Goal: Book appointment/travel/reservation

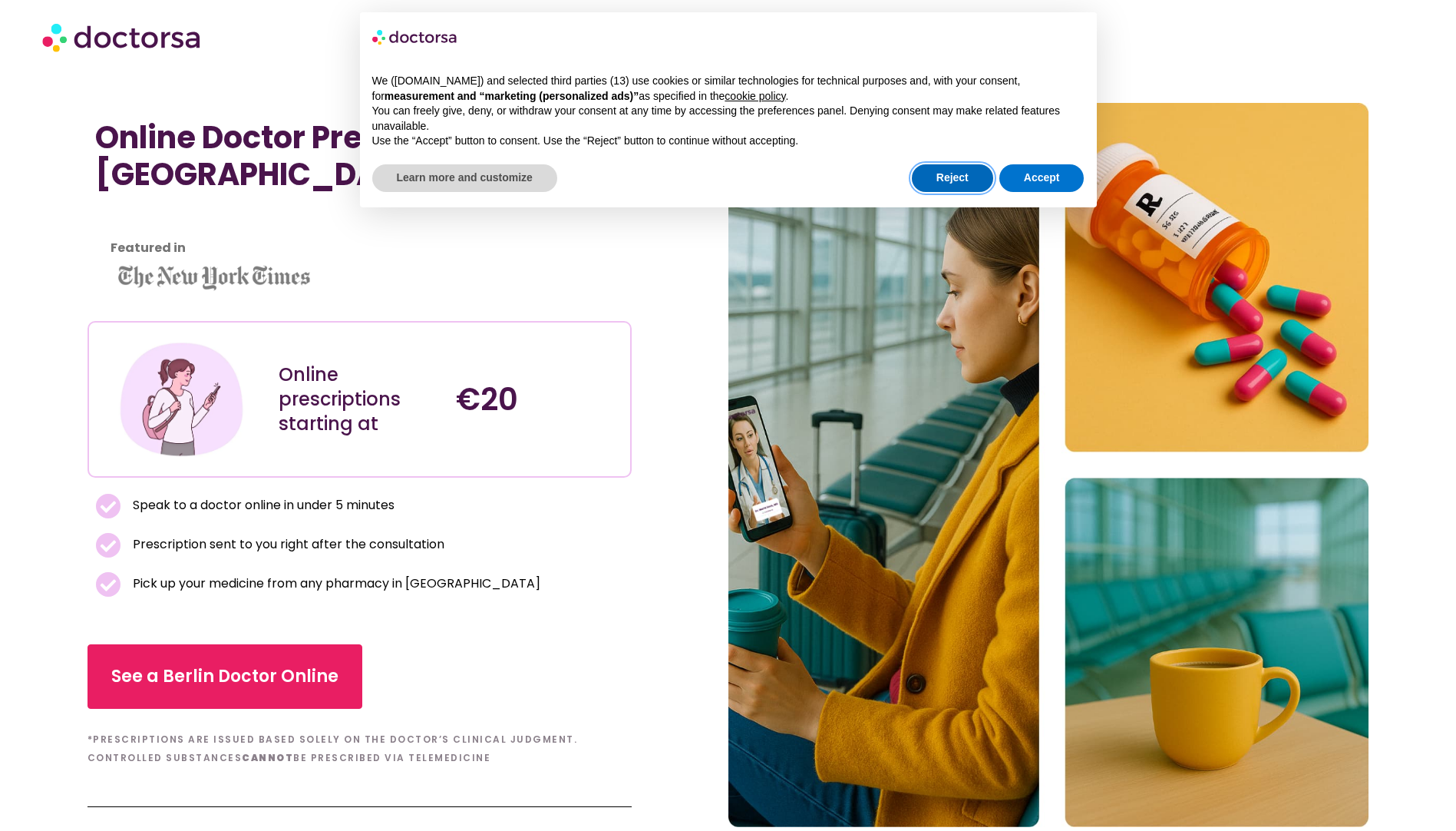
click at [969, 179] on button "Reject" at bounding box center [952, 178] width 81 height 27
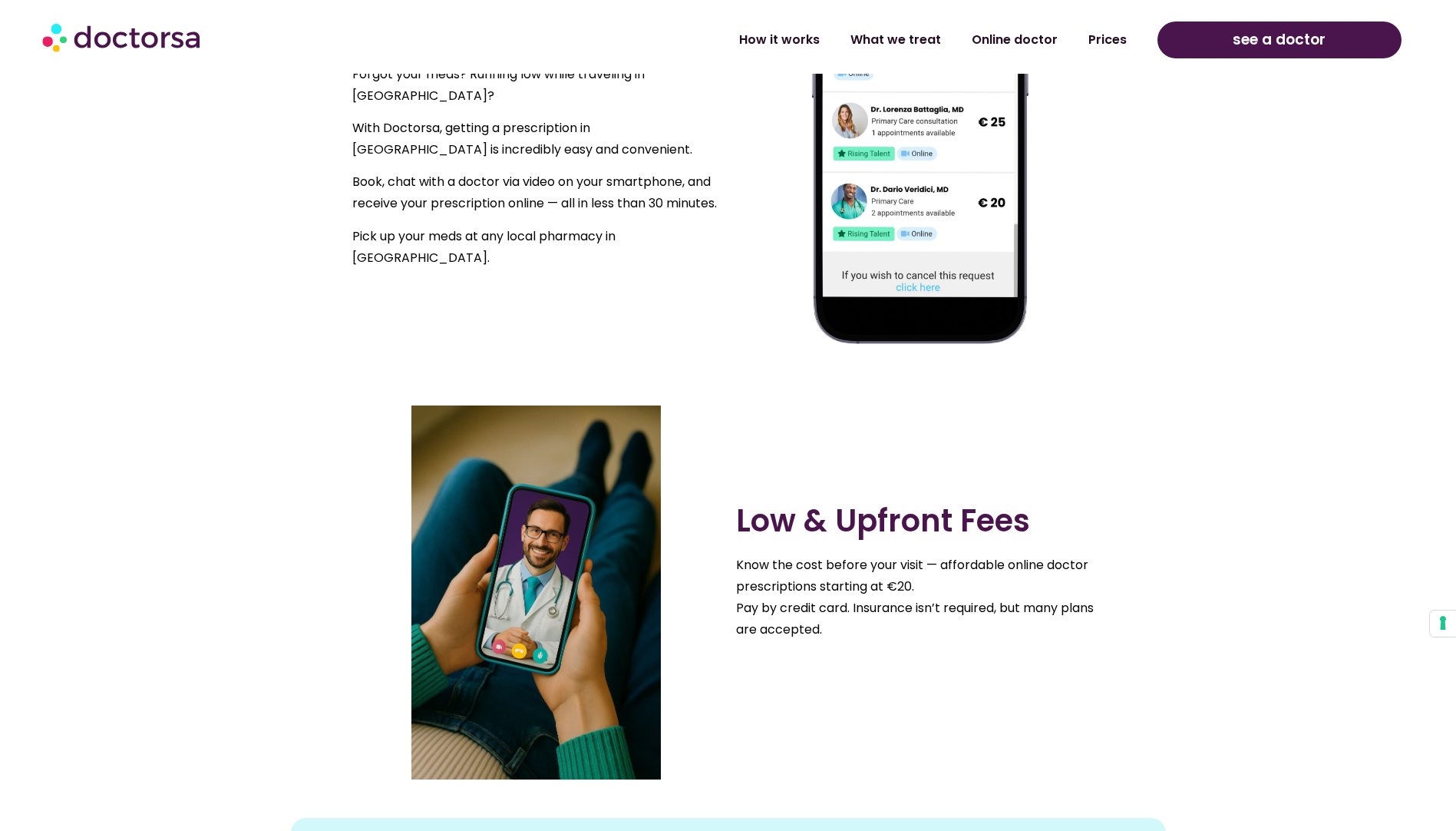
scroll to position [1305, 0]
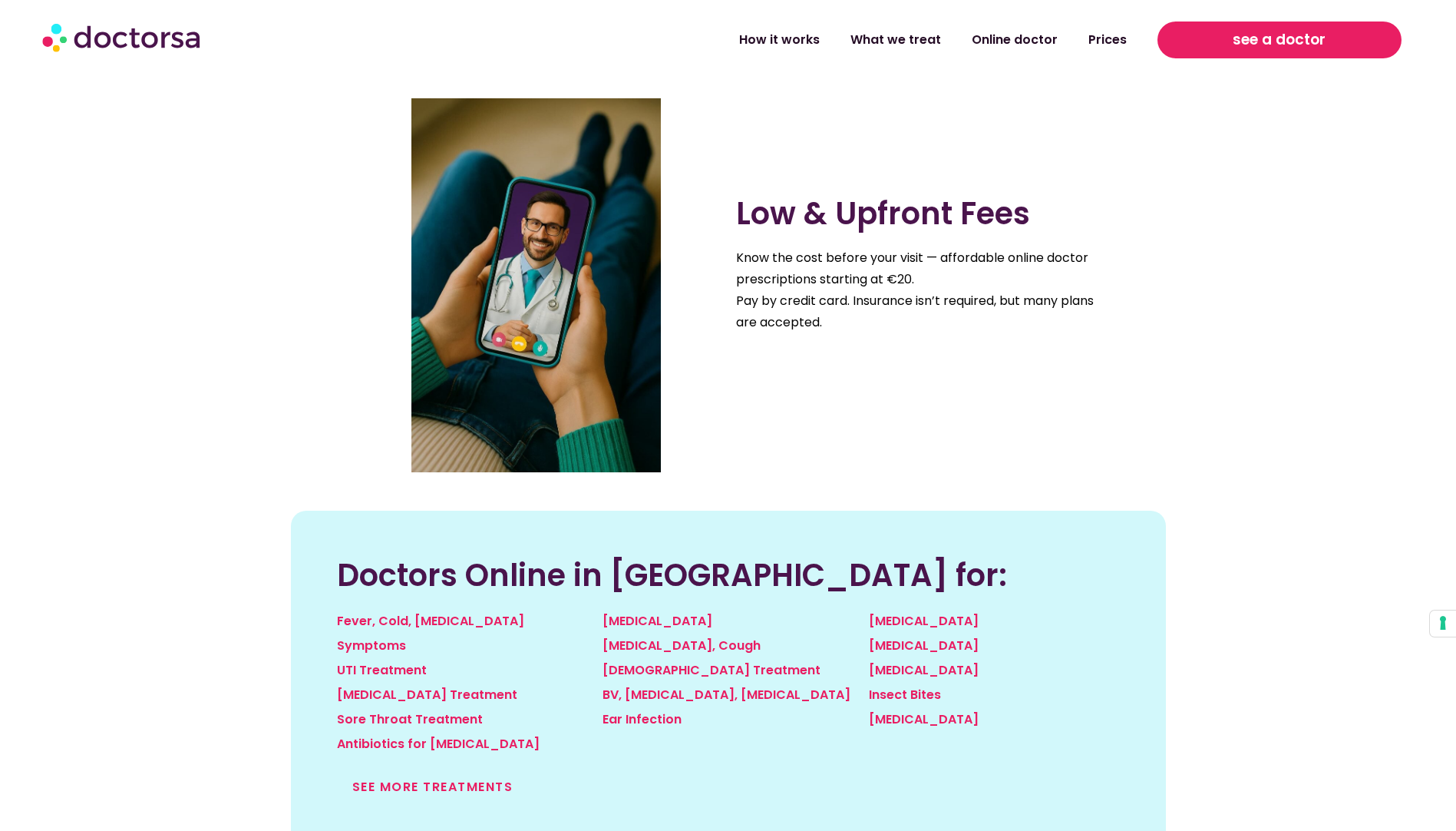
click at [1222, 27] on link "see a doctor" at bounding box center [1279, 40] width 244 height 36
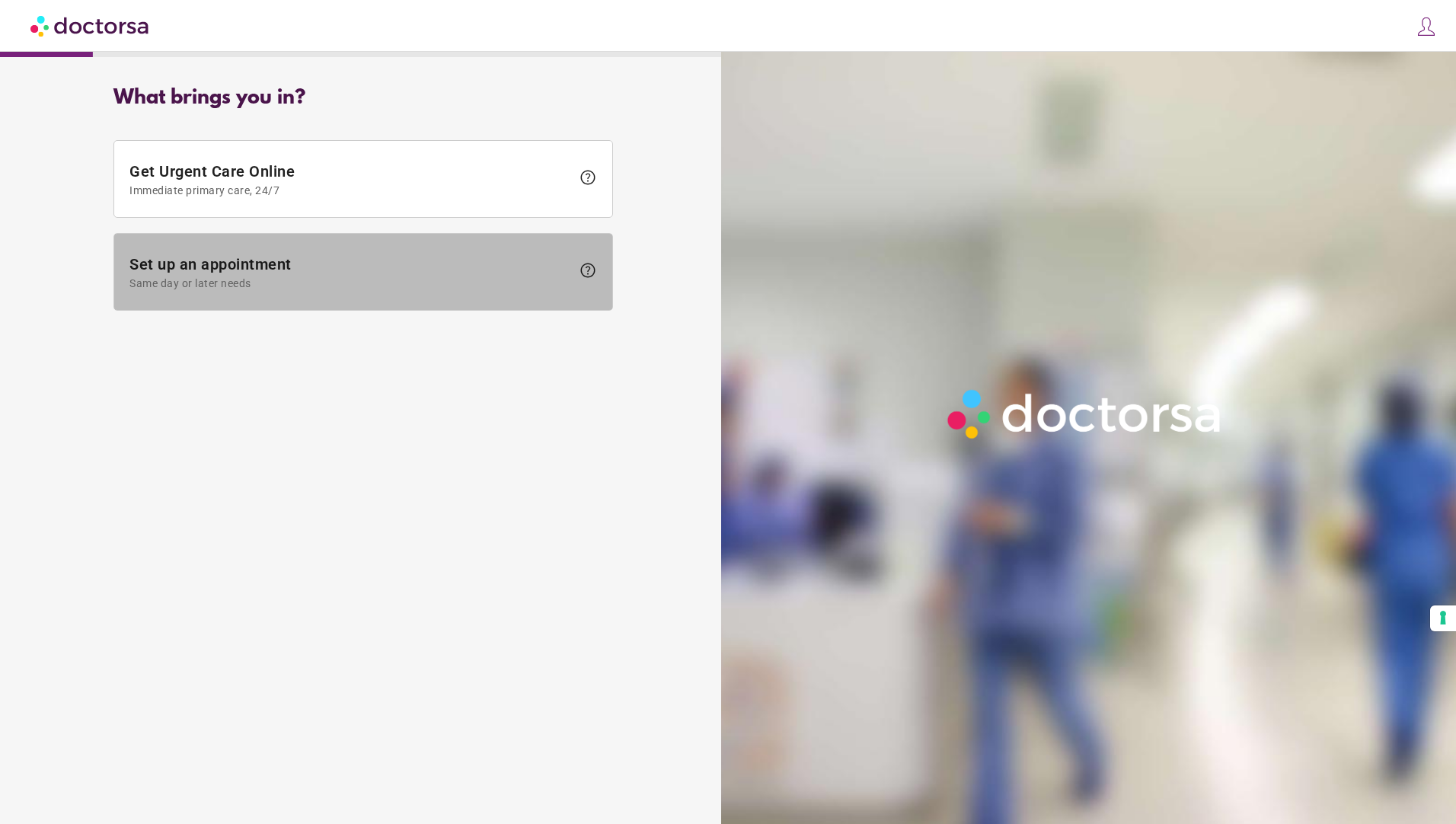
click at [513, 281] on span "Same day or later needs" at bounding box center [349, 282] width 441 height 12
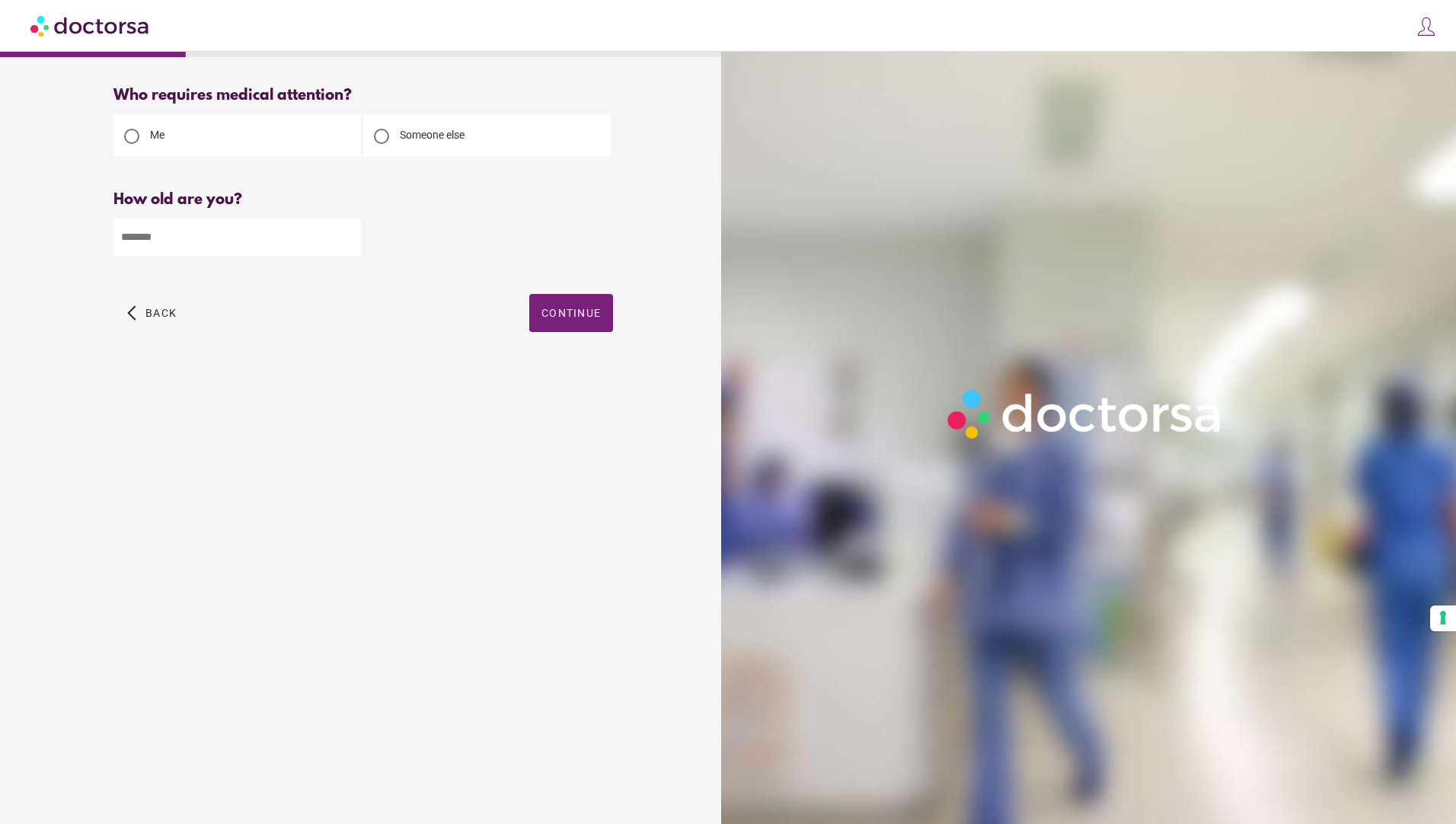
click at [210, 243] on input "number" at bounding box center [237, 236] width 247 height 37
type input "**"
click at [560, 315] on span "Continue" at bounding box center [571, 312] width 60 height 12
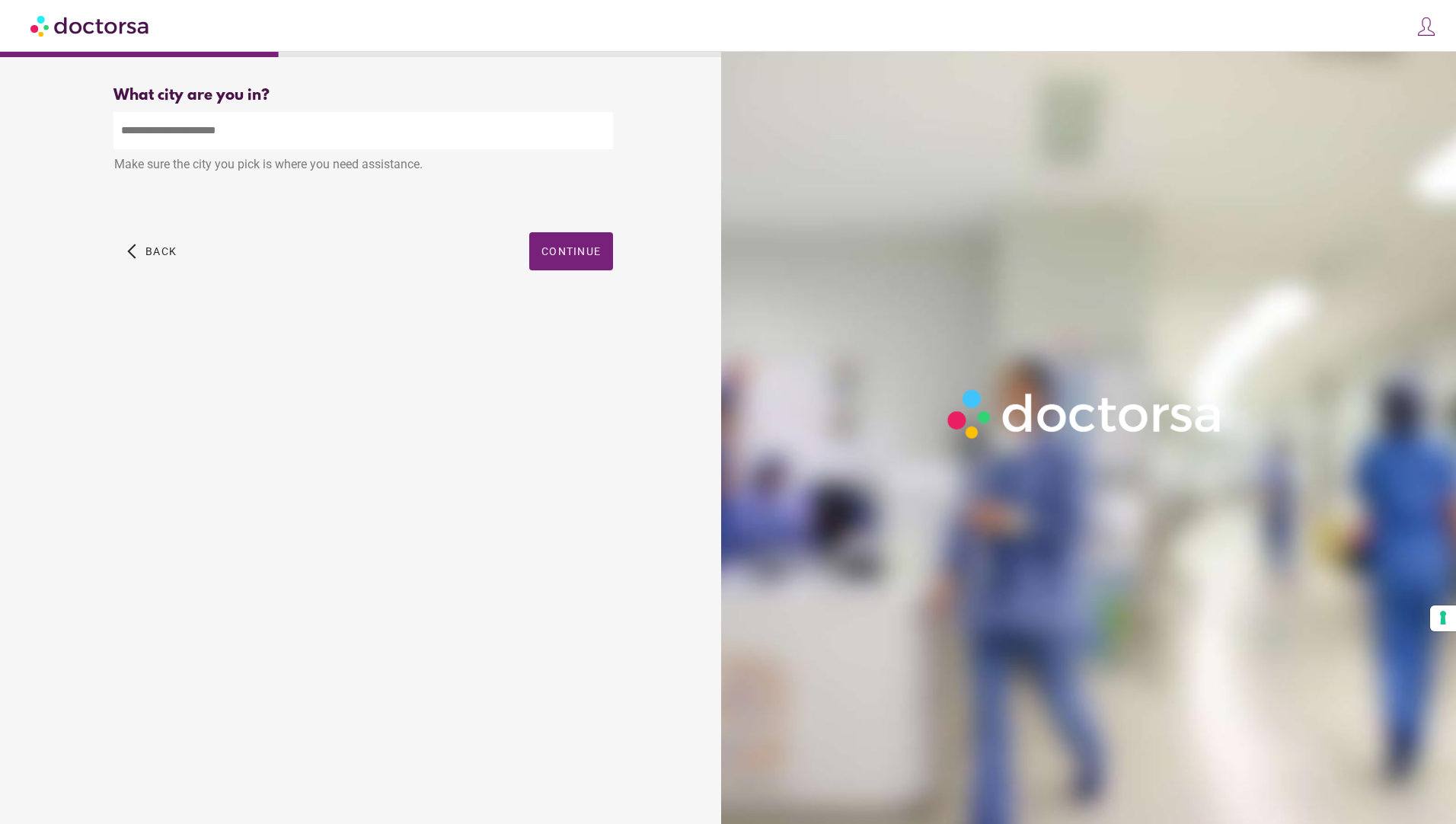
click at [150, 126] on input "text" at bounding box center [363, 130] width 499 height 37
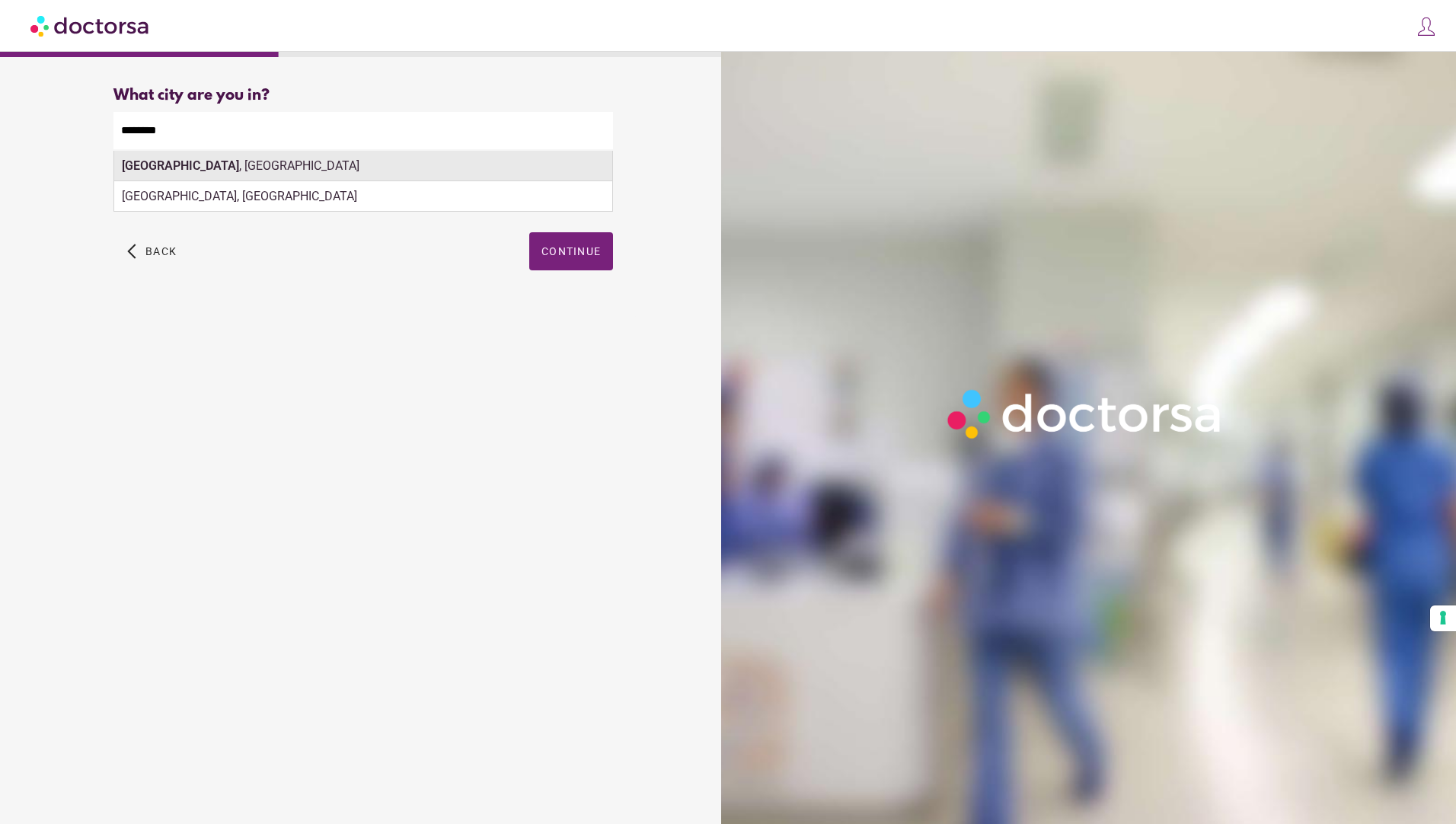
click at [178, 172] on div "Würzburg , Germany" at bounding box center [364, 166] width 498 height 31
type input "**********"
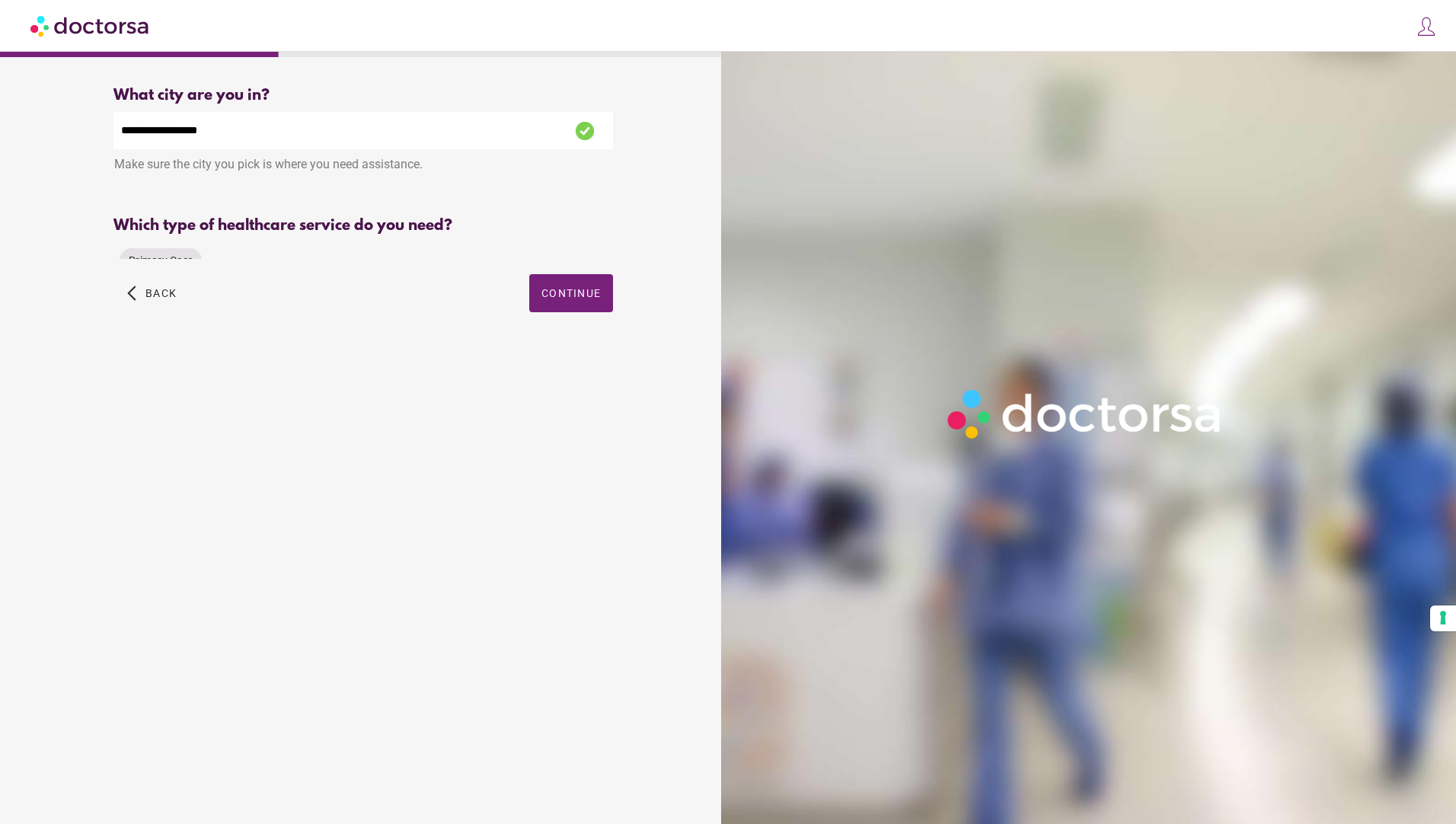
click at [572, 249] on div "Primary Care" at bounding box center [363, 260] width 499 height 36
click at [150, 261] on span "Primary Care" at bounding box center [161, 260] width 64 height 12
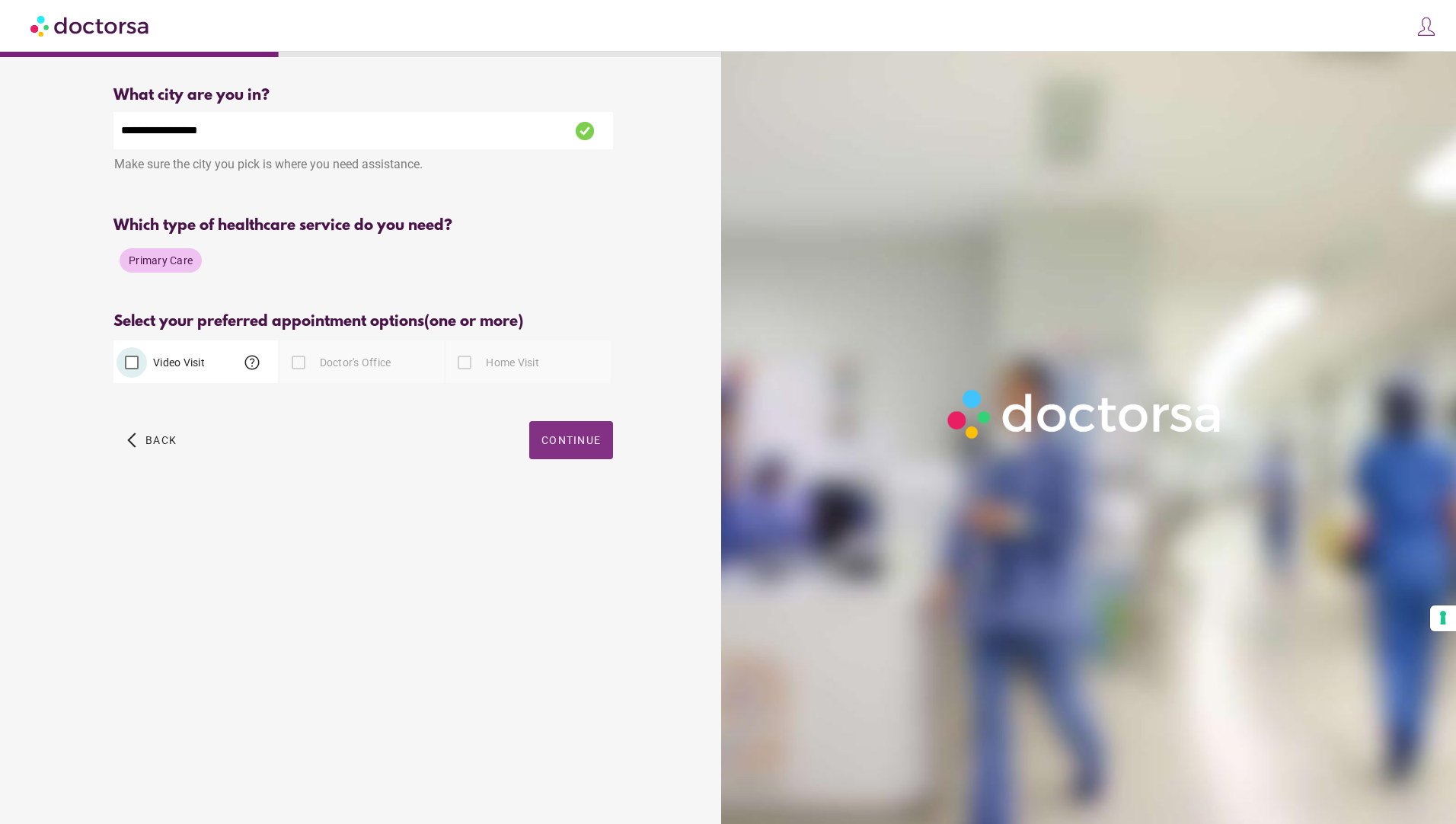
click at [578, 452] on span "button" at bounding box center [570, 440] width 84 height 38
